Goal: Transaction & Acquisition: Purchase product/service

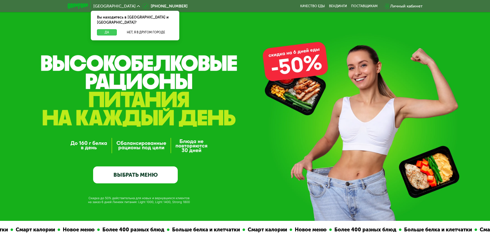
click at [108, 29] on button "Да" at bounding box center [107, 32] width 20 height 6
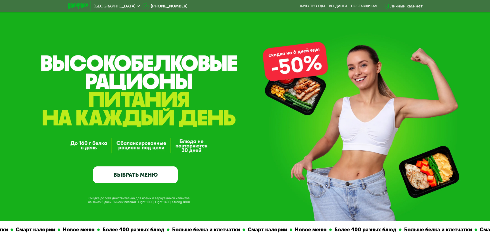
click at [301, 67] on div "GrowFood — доставка правильного питания ВЫБРАТЬ МЕНЮ" at bounding box center [245, 110] width 490 height 221
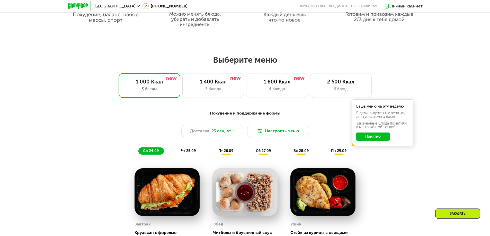
scroll to position [386, 0]
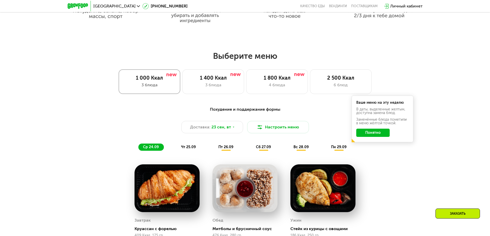
click at [163, 86] on div "3 блюда" at bounding box center [149, 85] width 51 height 6
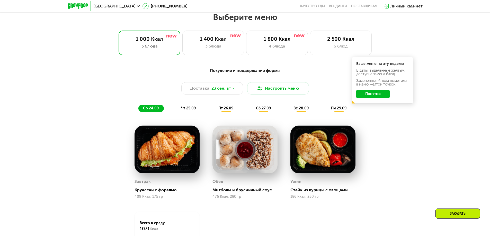
scroll to position [411, 0]
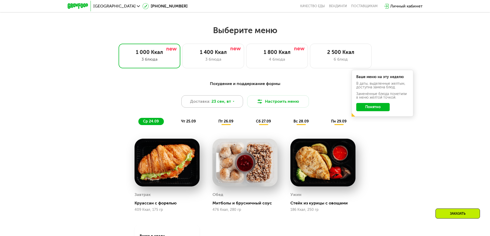
click at [218, 104] on span "23 сен, вт" at bounding box center [221, 101] width 20 height 6
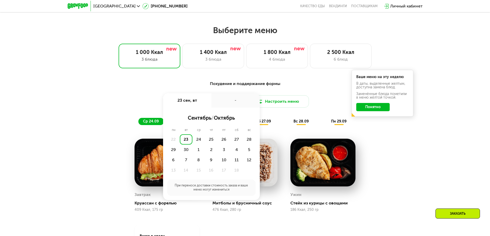
click at [184, 141] on div "23" at bounding box center [186, 139] width 13 height 10
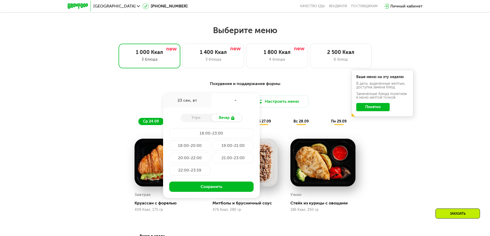
click at [193, 120] on div "Утро" at bounding box center [195, 117] width 31 height 7
click at [198, 118] on div "Утро" at bounding box center [195, 117] width 31 height 7
click at [203, 134] on div "18:00-23:00" at bounding box center [211, 133] width 84 height 10
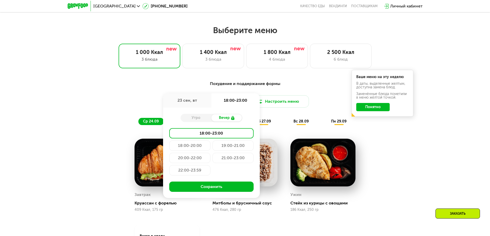
click at [201, 103] on div "23 сен, вт" at bounding box center [187, 100] width 48 height 14
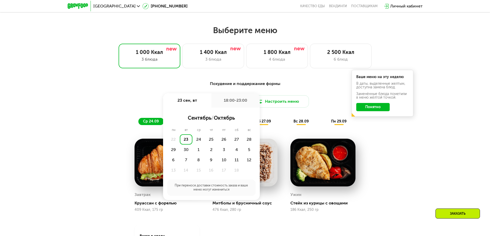
click at [186, 140] on div "23" at bounding box center [186, 139] width 13 height 10
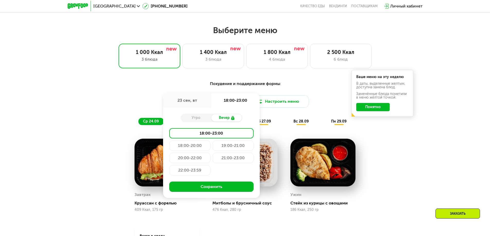
click at [195, 103] on div "23 сен, вт" at bounding box center [187, 100] width 48 height 14
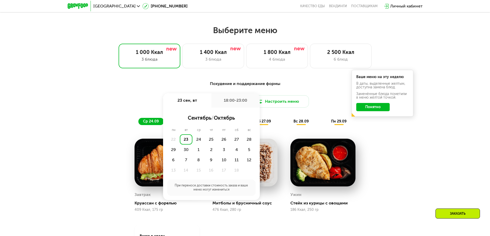
click at [233, 103] on div "18:00-23:00" at bounding box center [235, 100] width 48 height 14
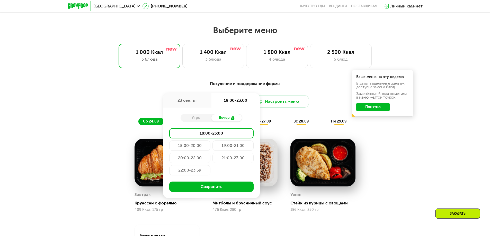
click at [233, 103] on div "18:00-23:00" at bounding box center [235, 100] width 48 height 14
click at [223, 136] on div "18:00-23:00" at bounding box center [211, 133] width 84 height 10
click at [193, 102] on div "23 сен, вт" at bounding box center [187, 100] width 48 height 14
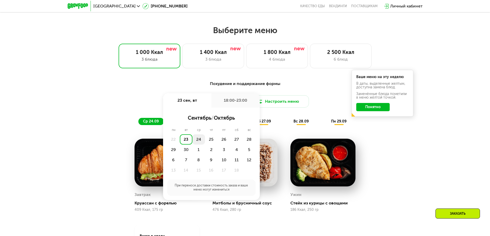
click at [200, 141] on div "24" at bounding box center [198, 139] width 13 height 10
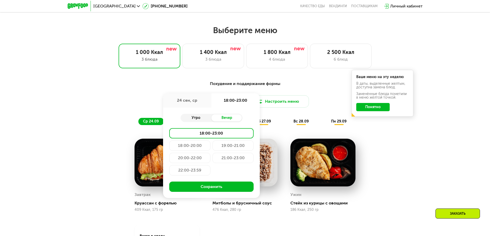
click at [194, 117] on div "Утро" at bounding box center [195, 117] width 31 height 7
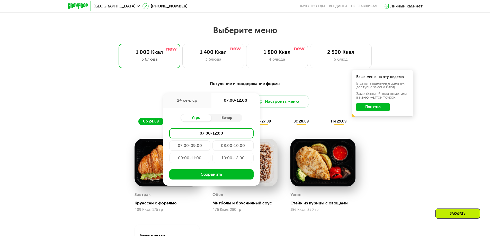
click at [193, 103] on div "24 сен, ср" at bounding box center [187, 100] width 48 height 14
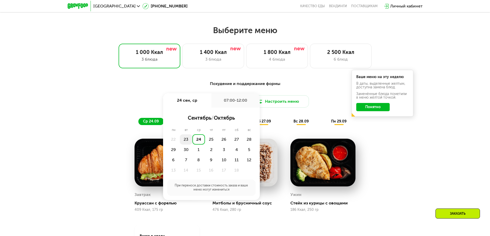
click at [187, 139] on div "23" at bounding box center [186, 139] width 13 height 10
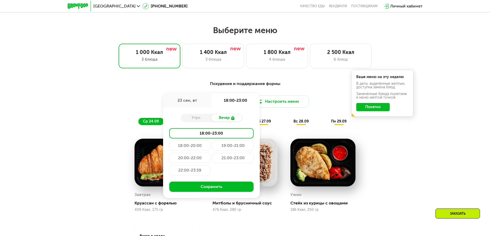
click at [195, 122] on div "Утро" at bounding box center [195, 117] width 31 height 7
click at [196, 102] on div "23 сен, вт" at bounding box center [187, 100] width 48 height 14
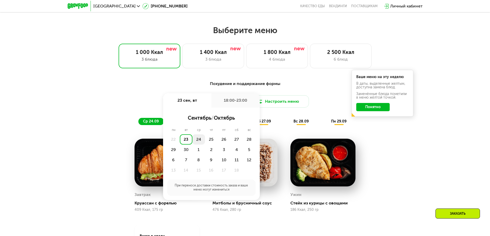
click at [198, 140] on div "24" at bounding box center [198, 139] width 13 height 10
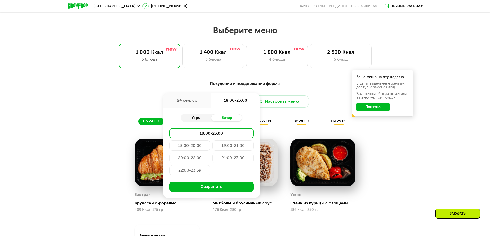
click at [203, 119] on div "Утро" at bounding box center [195, 117] width 31 height 7
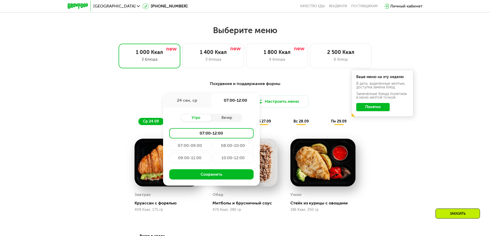
click at [239, 149] on div "08:00-10:00" at bounding box center [232, 146] width 41 height 10
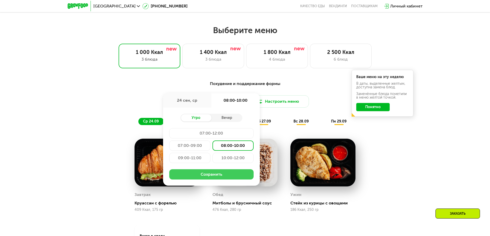
click at [213, 179] on button "Сохранить" at bounding box center [211, 174] width 84 height 10
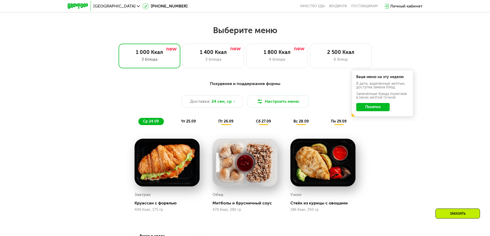
click at [376, 106] on button "Понятно" at bounding box center [372, 107] width 33 height 8
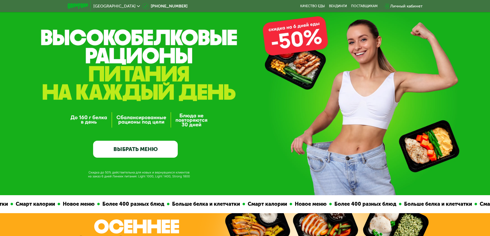
scroll to position [0, 0]
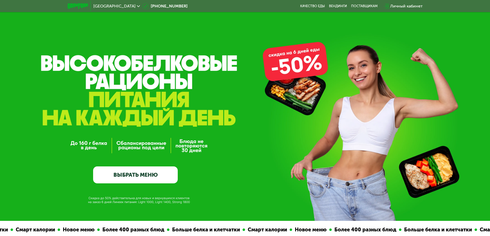
click at [134, 175] on link "ВЫБРАТЬ МЕНЮ" at bounding box center [135, 175] width 85 height 17
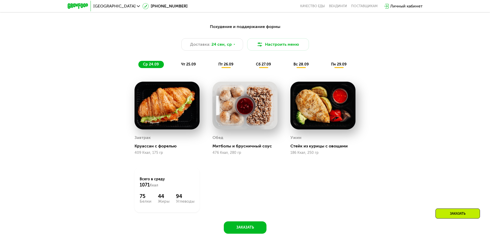
scroll to position [555, 0]
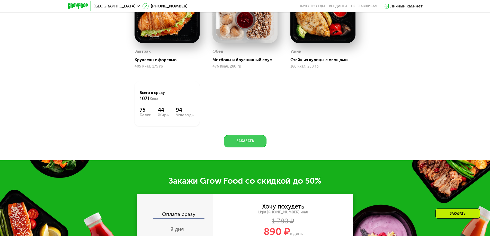
click at [232, 142] on button "Заказать" at bounding box center [245, 141] width 43 height 12
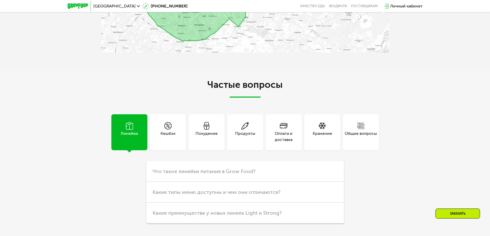
scroll to position [1437, 0]
